Goal: Navigation & Orientation: Find specific page/section

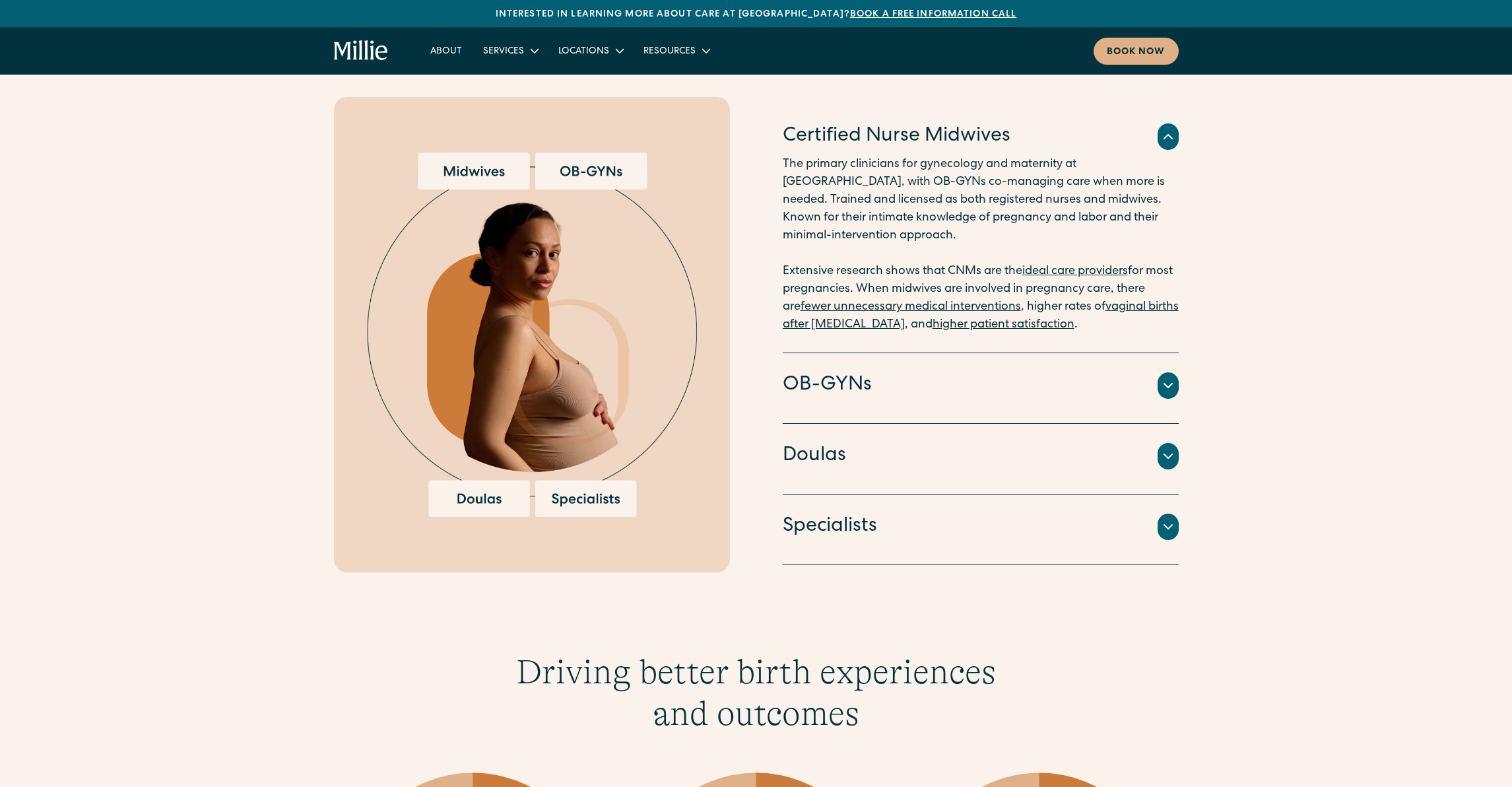
scroll to position [1424, 0]
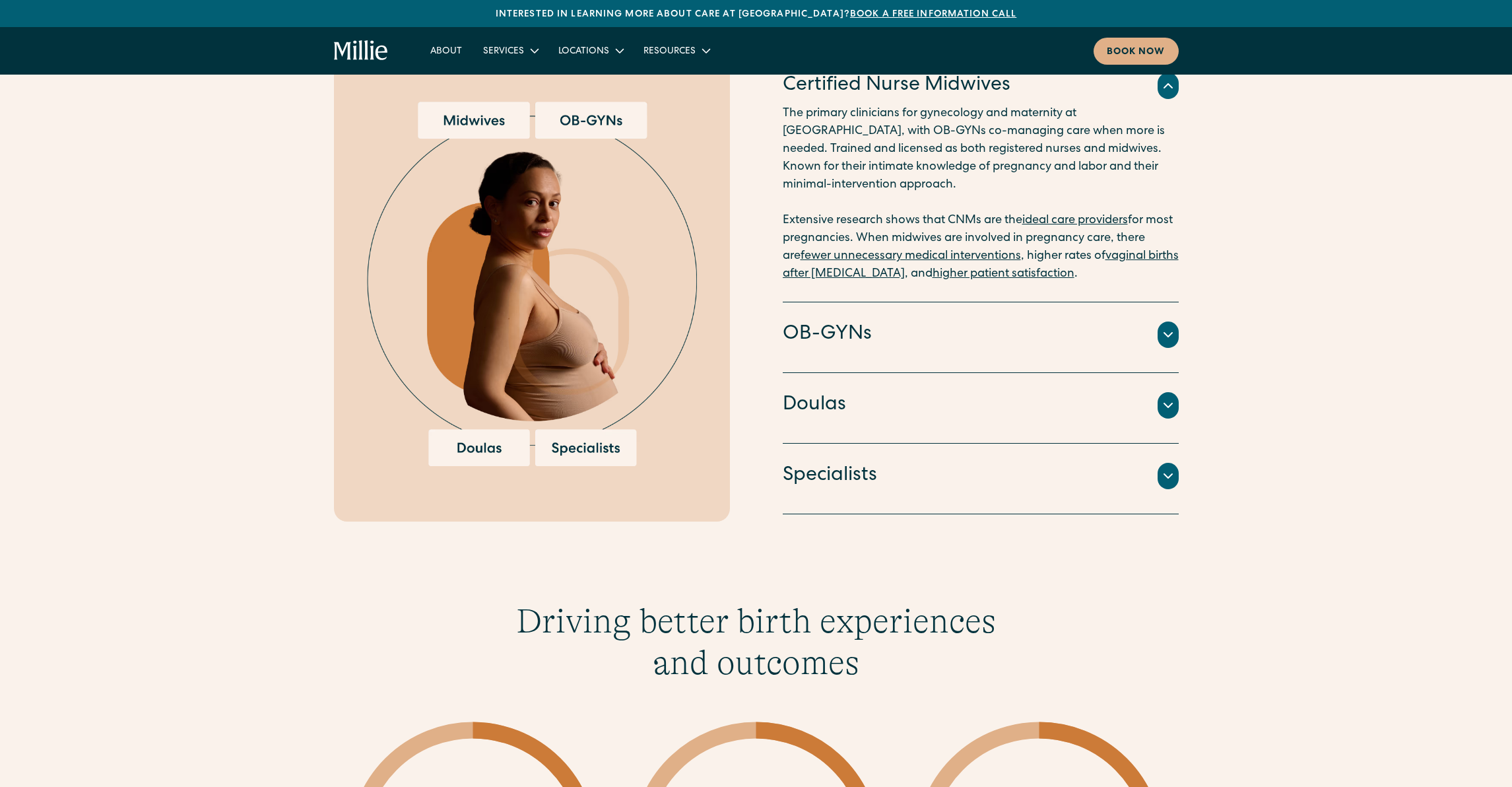
click at [1013, 392] on div "Doulas" at bounding box center [981, 406] width 396 height 28
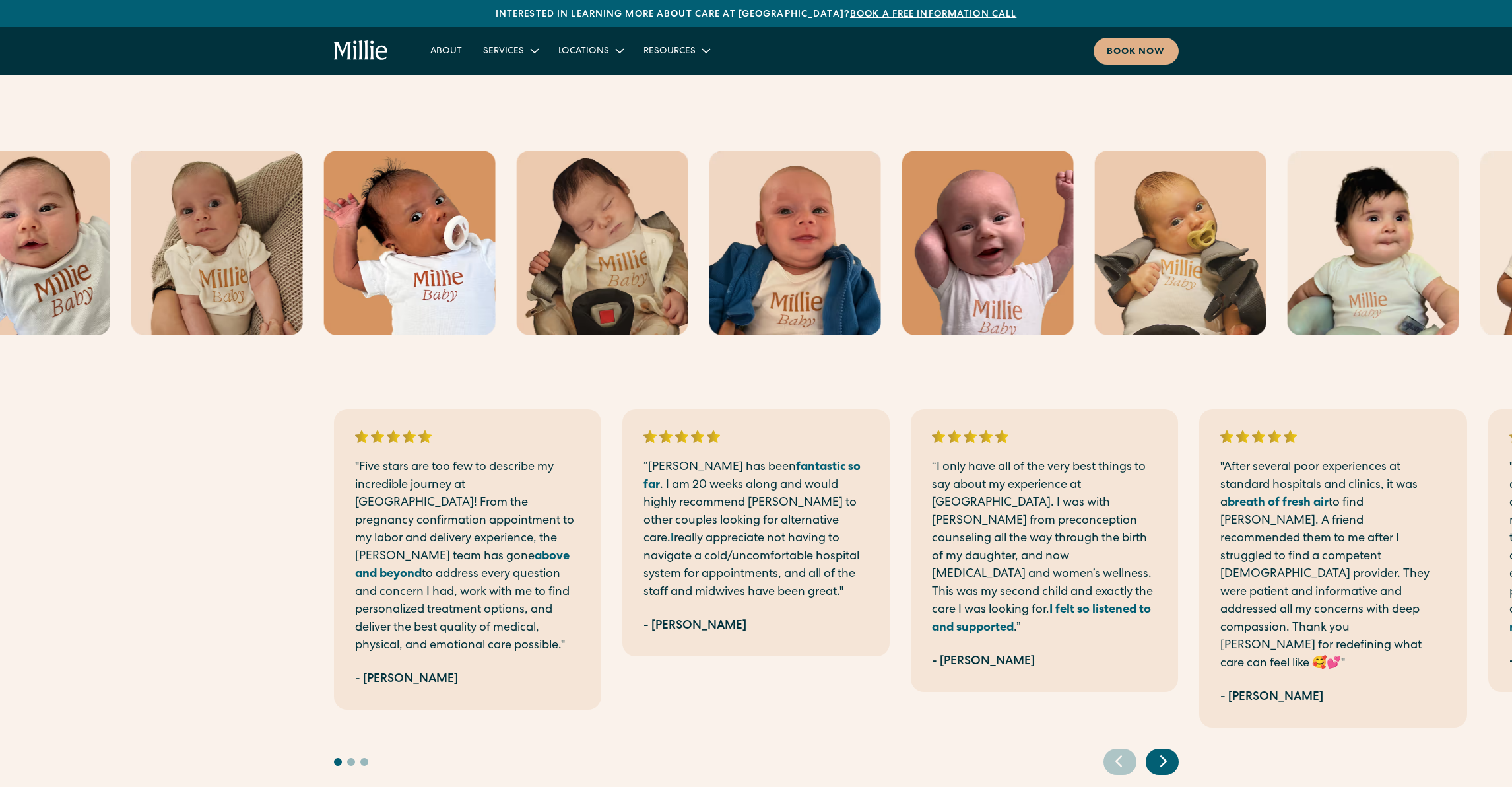
scroll to position [2912, 0]
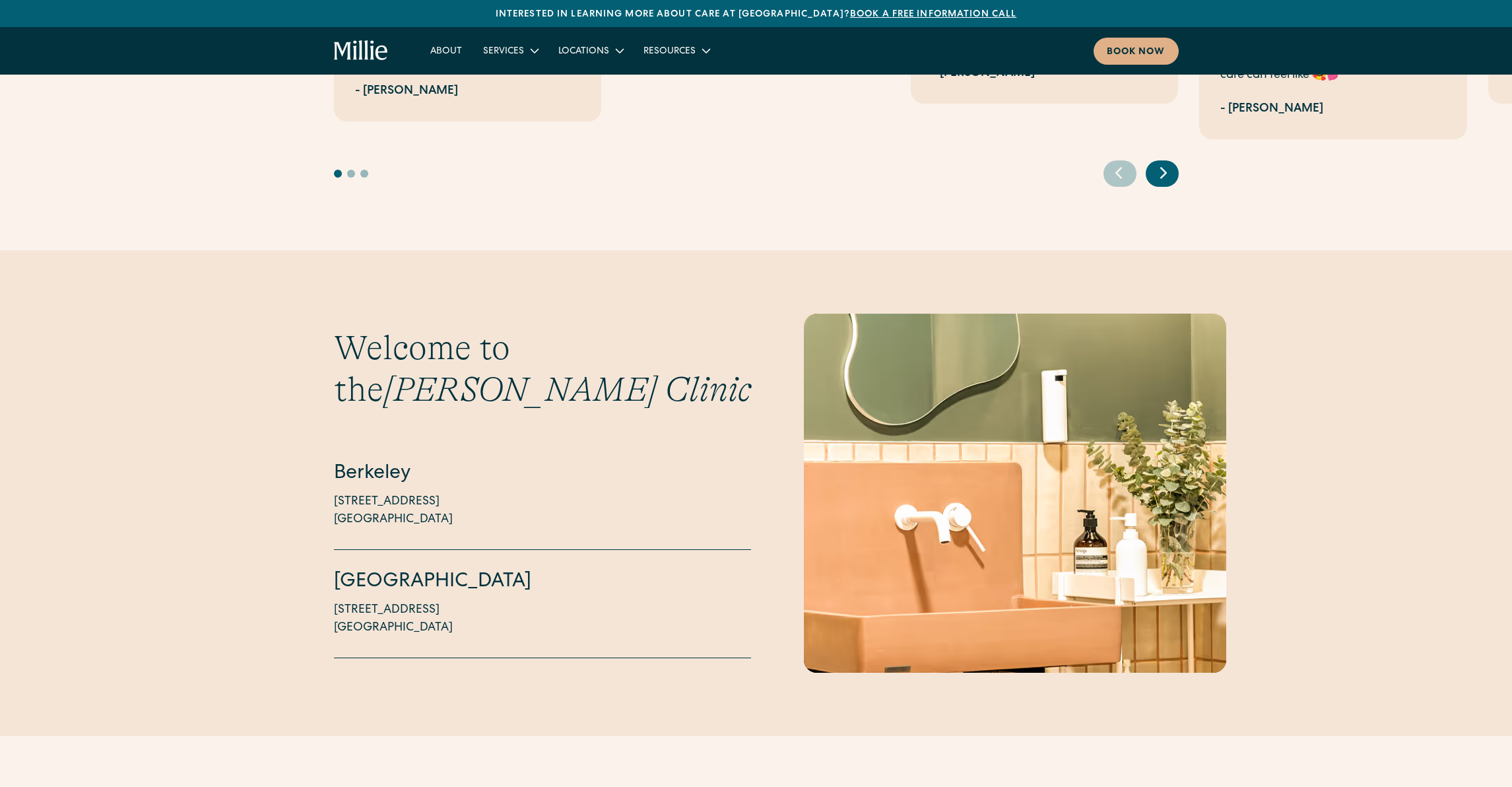
drag, startPoint x: 432, startPoint y: 578, endPoint x: 289, endPoint y: 530, distance: 150.8
click at [289, 530] on div "Welcome to the [PERSON_NAME][GEOGRAPHIC_DATA] [STREET_ADDRESS][GEOGRAPHIC_DATA]…" at bounding box center [756, 492] width 1512 height 359
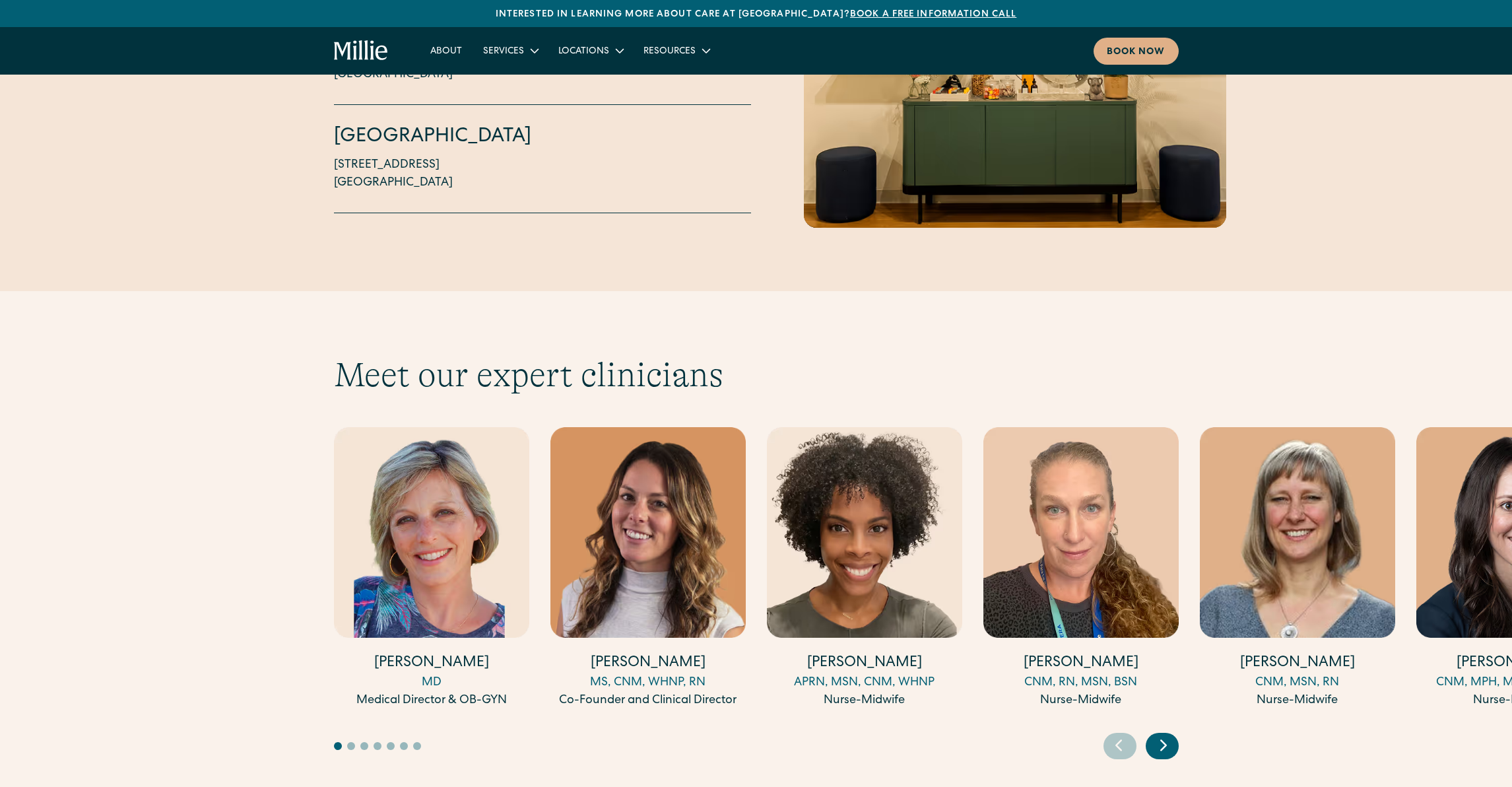
scroll to position [3233, 0]
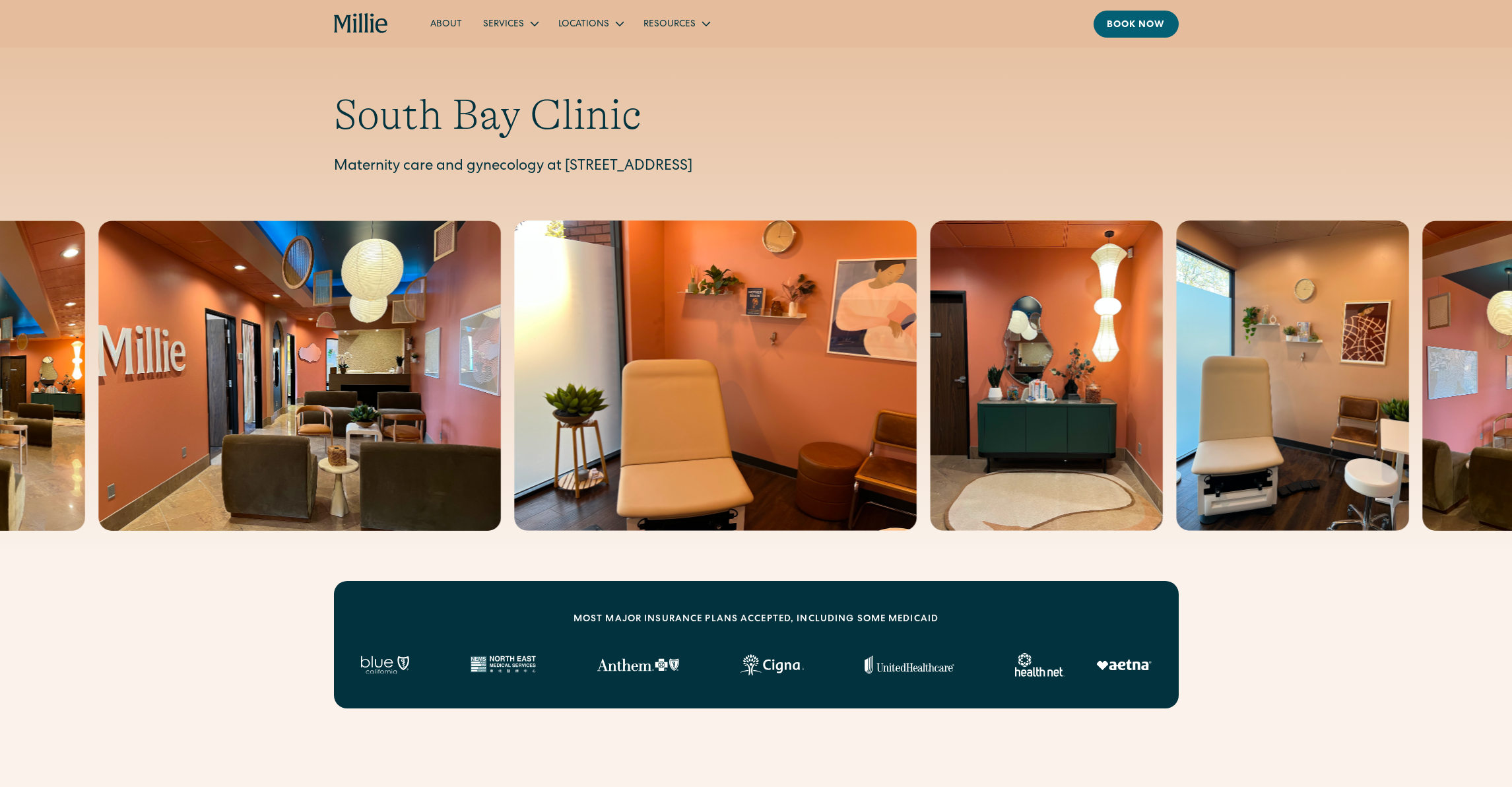
drag, startPoint x: 914, startPoint y: 172, endPoint x: 564, endPoint y: 166, distance: 350.1
click at [564, 166] on p "Maternity care and gynecology at [STREET_ADDRESS]" at bounding box center [756, 167] width 845 height 22
